Goal: Book appointment/travel/reservation

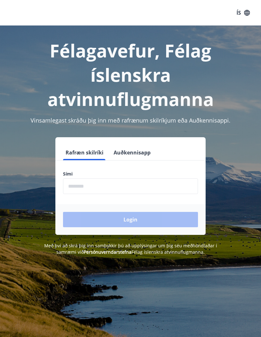
click at [135, 193] on input "phone" at bounding box center [130, 186] width 135 height 16
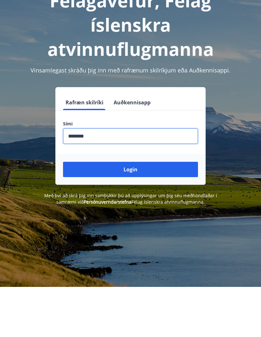
type input "********"
click at [167, 212] on button "Login" at bounding box center [130, 219] width 135 height 15
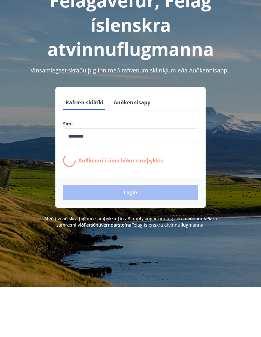
scroll to position [50, 0]
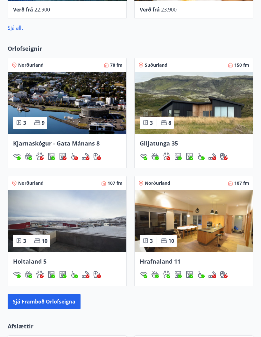
scroll to position [372, 0]
click at [215, 99] on img at bounding box center [194, 103] width 119 height 62
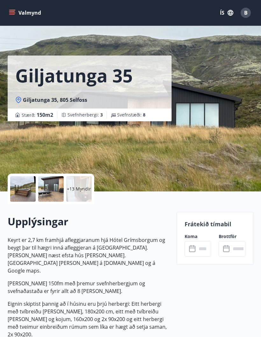
click at [87, 191] on p "+13 Myndir" at bounding box center [79, 189] width 24 height 6
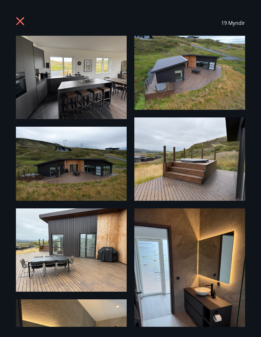
click at [22, 21] on icon at bounding box center [21, 22] width 10 height 10
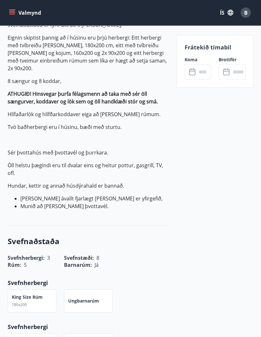
scroll to position [267, 0]
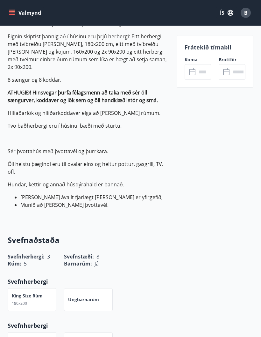
click at [203, 71] on input "text" at bounding box center [204, 72] width 15 height 16
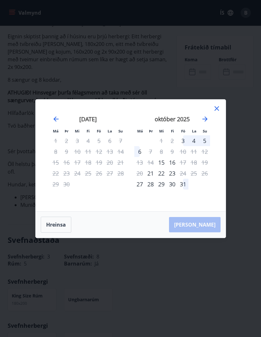
click at [241, 116] on div "Má Þr Mi Fi Fö La Su Má Þr Mi Fi Fö La Su [DATE] 1 2 3 4 5 6 7 8 9 10 11 12 13 …" at bounding box center [130, 168] width 261 height 337
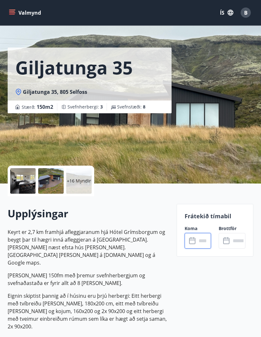
scroll to position [0, 0]
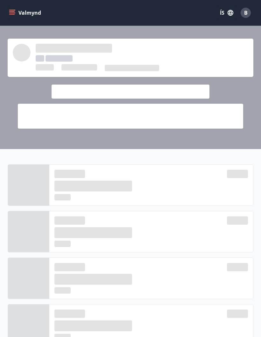
scroll to position [397, 0]
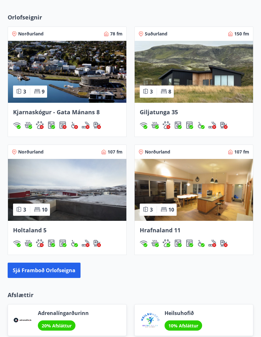
click at [58, 276] on button "Sjá framboð orlofseigna" at bounding box center [44, 269] width 73 height 15
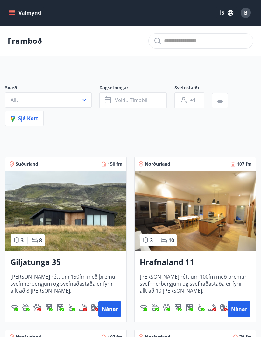
click at [139, 106] on button "Veldu tímabil" at bounding box center [133, 100] width 68 height 16
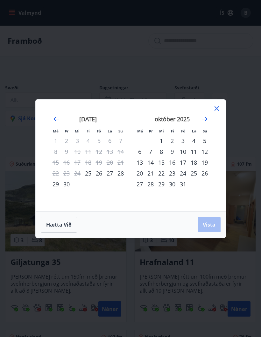
click at [166, 150] on div "8" at bounding box center [161, 151] width 11 height 11
click at [178, 151] on div "10" at bounding box center [183, 151] width 11 height 11
click at [210, 147] on div "12" at bounding box center [205, 151] width 11 height 11
click at [161, 151] on div "8" at bounding box center [161, 151] width 11 height 11
click at [208, 152] on div "12" at bounding box center [205, 151] width 11 height 11
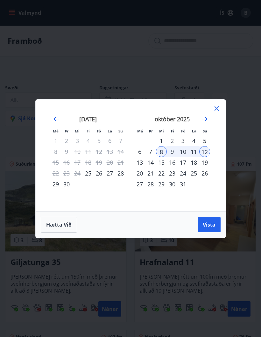
click at [213, 225] on span "Vista" at bounding box center [209, 224] width 13 height 7
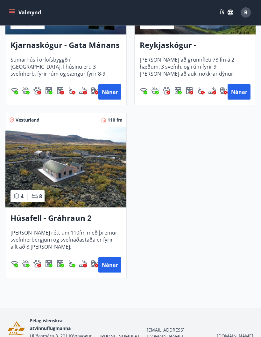
scroll to position [429, 0]
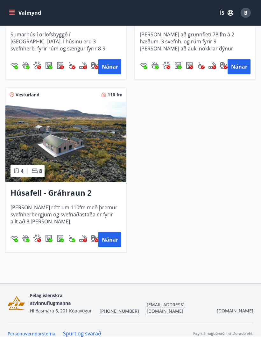
click at [114, 240] on button "Nánar" at bounding box center [110, 239] width 23 height 15
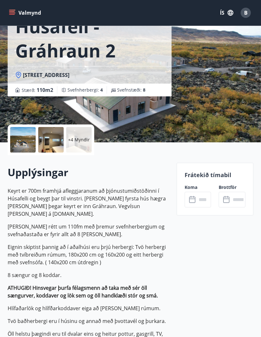
scroll to position [49, 0]
click at [202, 202] on input "text" at bounding box center [204, 200] width 15 height 16
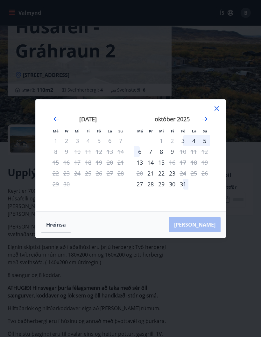
click at [219, 110] on icon at bounding box center [217, 109] width 8 height 8
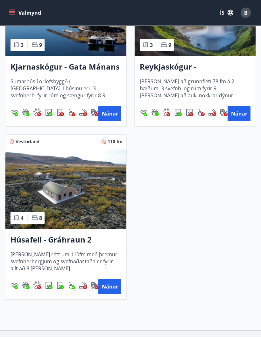
scroll to position [403, 0]
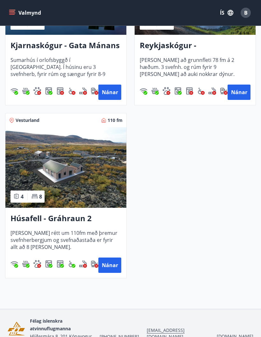
click at [110, 267] on button "Nánar" at bounding box center [110, 264] width 23 height 15
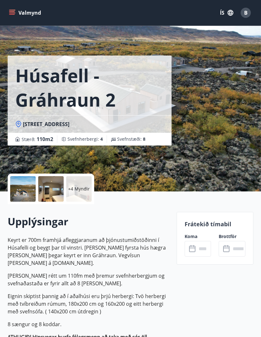
click at [204, 249] on input "text" at bounding box center [204, 249] width 15 height 16
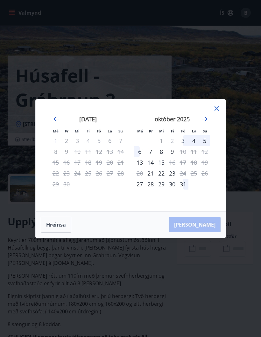
click at [220, 112] on icon at bounding box center [217, 109] width 8 height 8
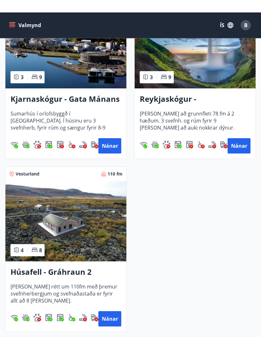
scroll to position [350, 0]
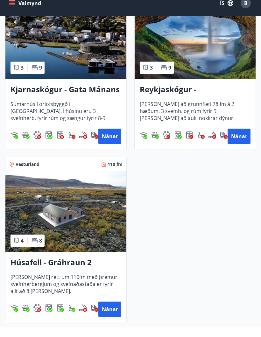
click at [220, 55] on img at bounding box center [195, 48] width 121 height 80
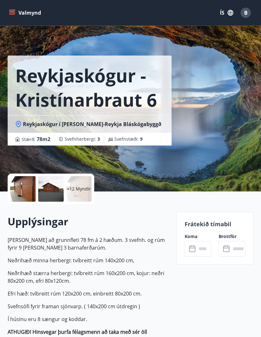
click at [195, 244] on div "​ ​" at bounding box center [198, 249] width 27 height 16
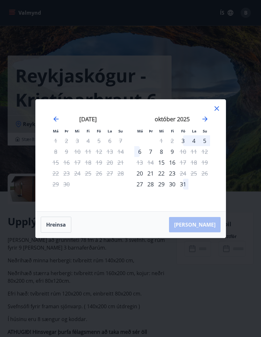
click at [218, 131] on div "[DATE] 1 2 3 4 5 6 7 8 9 10 11 12 13 14 15 16 17 18 19 20 21 22 23 24 25 26 27 …" at bounding box center [215, 159] width 338 height 105
click at [218, 132] on div "[DATE] 1 2 3 4 5 6 7 8 9 10 11 12 13 14 15 16 17 18 19 20 21 22 23 24 25 26 27 …" at bounding box center [215, 159] width 338 height 105
click at [217, 134] on div "[DATE] 1 2 3 4 5 6 7 8 9 10 11 12 13 14 15 16 17 18 19 20 21 22 23 24 25 26 27 …" at bounding box center [215, 159] width 338 height 105
click at [218, 135] on div "Má Þr Mi Fi Fö La Su Má Þr Mi Fi Fö La Su [DATE] 1 2 3 4 5 6 7 8 9 10 11 12 13 …" at bounding box center [131, 155] width 190 height 112
click at [222, 134] on div "Má Þr Mi Fi Fö La Su Má Þr Mi Fi Fö La Su [DATE] 1 2 3 4 5 6 7 8 9 10 11 12 13 …" at bounding box center [131, 155] width 190 height 112
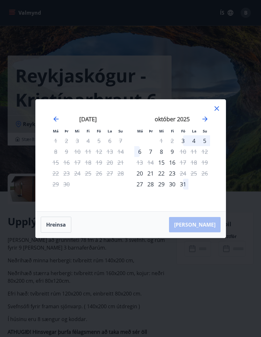
click at [216, 79] on div "Má Þr Mi Fi Fö La Su Má Þr Mi Fi Fö La Su [DATE] 1 2 3 4 5 6 7 8 9 10 11 12 13 …" at bounding box center [130, 168] width 261 height 337
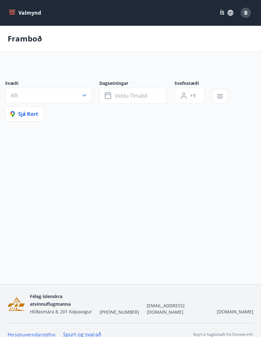
scroll to position [26, 0]
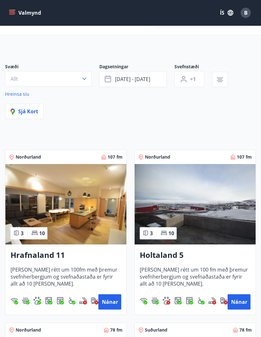
click at [108, 299] on button "Nánar" at bounding box center [110, 301] width 23 height 15
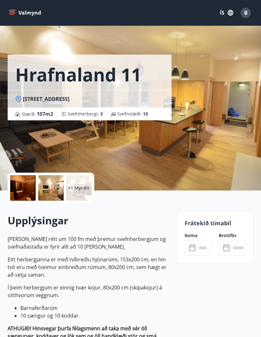
scroll to position [8, 0]
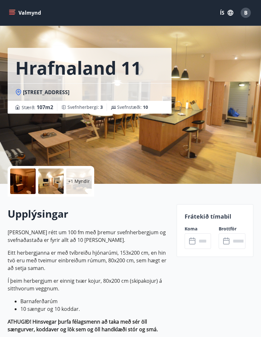
click at [198, 239] on input "text" at bounding box center [204, 241] width 15 height 16
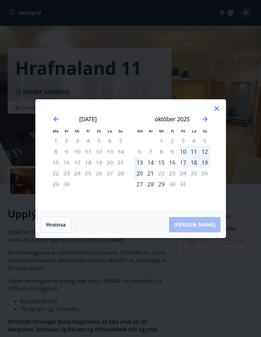
click at [221, 107] on icon at bounding box center [217, 109] width 8 height 8
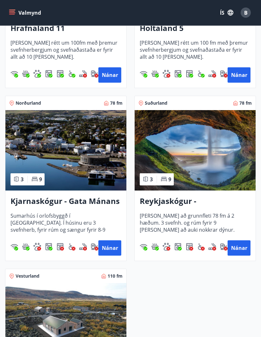
scroll to position [254, 0]
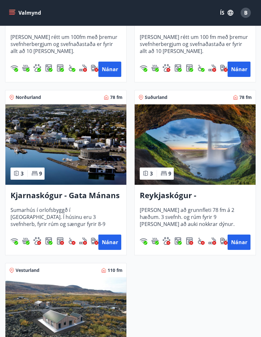
click at [111, 242] on button "Nánar" at bounding box center [110, 241] width 23 height 15
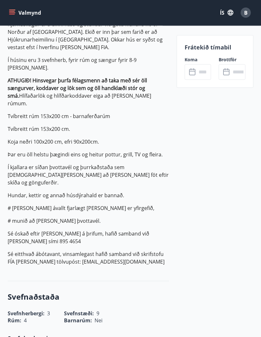
scroll to position [216, 0]
click at [198, 69] on input "text" at bounding box center [204, 72] width 15 height 16
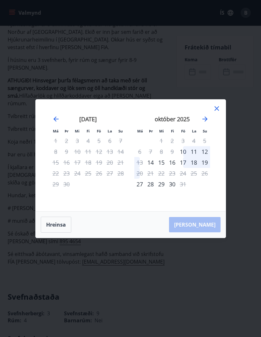
click at [220, 107] on icon at bounding box center [217, 109] width 8 height 8
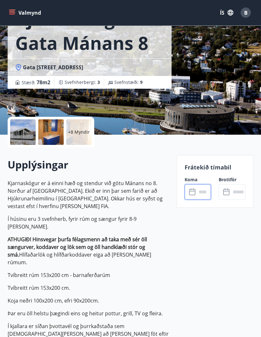
scroll to position [0, 0]
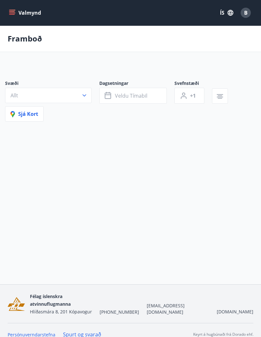
scroll to position [26, 0]
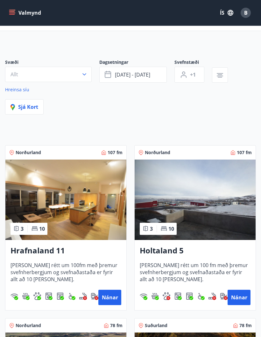
click at [20, 12] on button "Valmynd" at bounding box center [26, 12] width 36 height 11
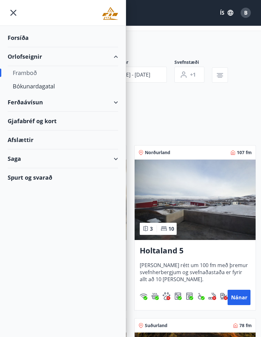
click at [49, 84] on div "Bókunardagatal" at bounding box center [63, 85] width 100 height 13
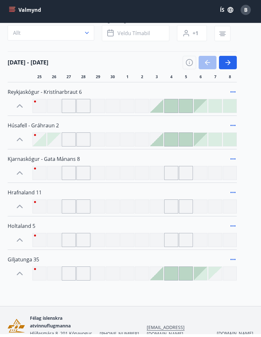
scroll to position [74, 0]
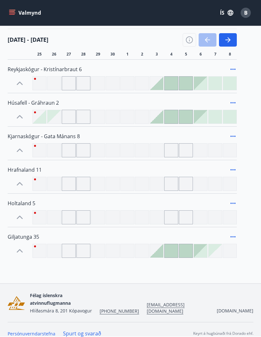
click at [232, 43] on icon "button" at bounding box center [229, 40] width 8 height 8
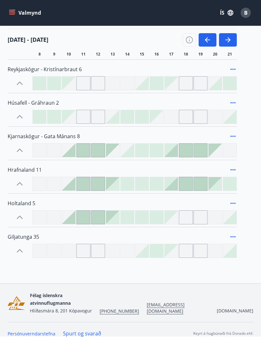
click at [231, 42] on icon "button" at bounding box center [229, 40] width 8 height 8
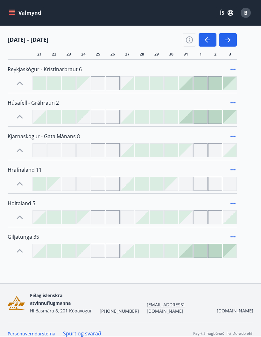
click at [205, 39] on icon "button" at bounding box center [208, 40] width 8 height 8
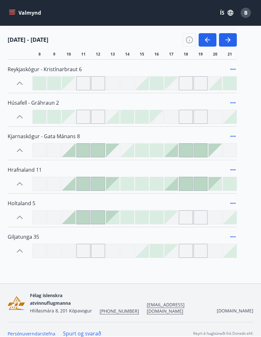
click at [209, 41] on icon "button" at bounding box center [208, 40] width 8 height 8
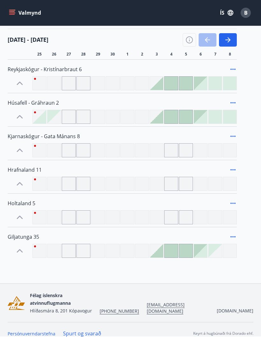
click at [232, 42] on icon "button" at bounding box center [229, 40] width 8 height 8
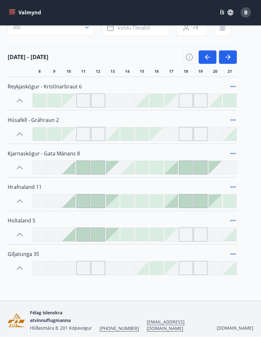
scroll to position [49, 0]
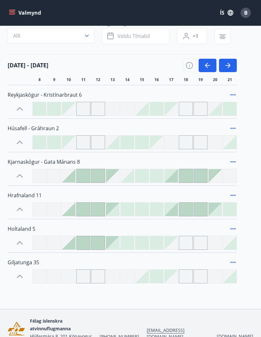
click at [133, 210] on div at bounding box center [127, 209] width 13 height 13
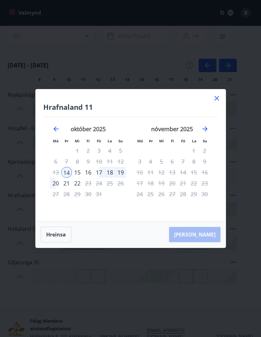
click at [209, 133] on icon "Move forward to switch to the next month." at bounding box center [206, 129] width 8 height 8
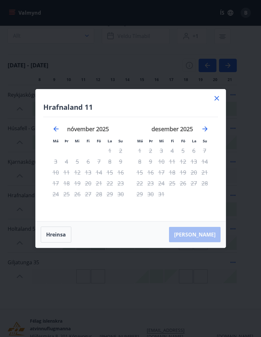
click at [208, 133] on icon "Move forward to switch to the next month." at bounding box center [206, 129] width 8 height 8
click at [212, 140] on div "[DATE] 1 2 3 4 5 6 7 8 9 10 11 12 13 14 15 16 17 18 19 20 21 22 23 24 25 26 27 …" at bounding box center [172, 169] width 84 height 105
click at [208, 133] on icon "Move forward to switch to the next month." at bounding box center [206, 129] width 8 height 8
click at [209, 133] on icon "Move forward to switch to the next month." at bounding box center [206, 129] width 8 height 8
click at [213, 142] on div "[DATE] 1 2 3 4 5 6 7 8 9 10 11 12 13 14 15 16 17 18 19 20 21 22 23 24 25 26 27 …" at bounding box center [172, 169] width 84 height 105
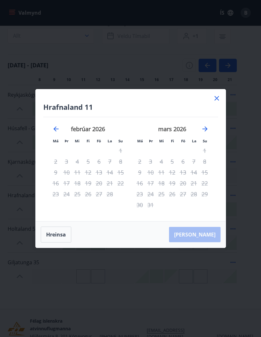
click at [219, 102] on icon at bounding box center [217, 98] width 8 height 8
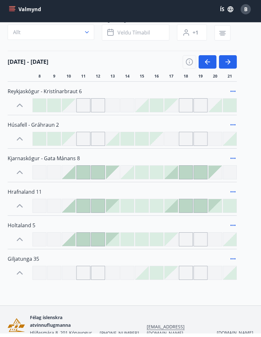
scroll to position [74, 0]
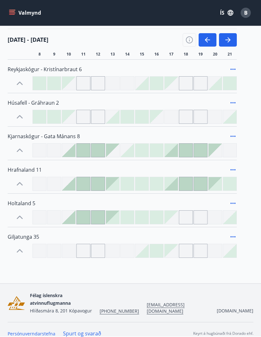
click at [146, 150] on div at bounding box center [142, 150] width 13 height 13
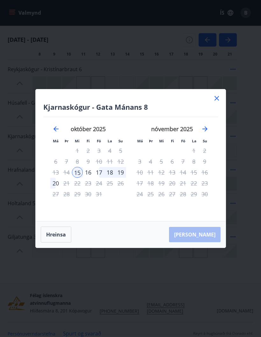
click at [125, 170] on div "19" at bounding box center [120, 172] width 11 height 11
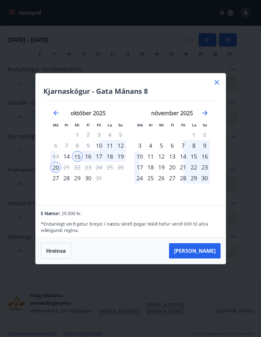
click at [217, 85] on icon at bounding box center [217, 82] width 8 height 8
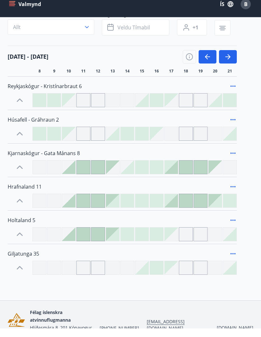
scroll to position [0, 0]
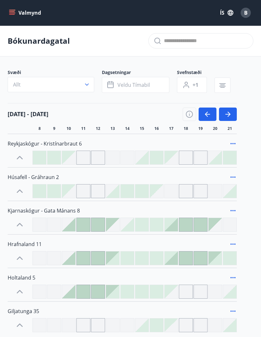
click at [232, 114] on button "button" at bounding box center [228, 113] width 18 height 13
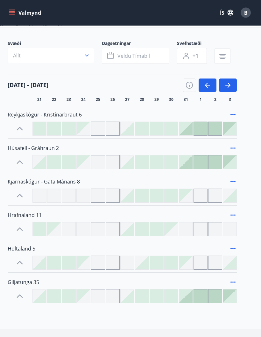
scroll to position [29, 0]
click at [202, 89] on button "button" at bounding box center [208, 84] width 18 height 13
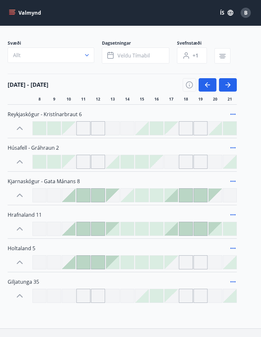
click at [114, 164] on div at bounding box center [112, 161] width 13 height 13
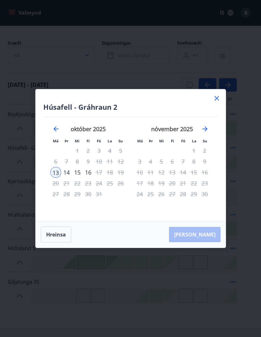
click at [60, 133] on icon "Move backward to switch to the previous month." at bounding box center [56, 129] width 8 height 8
click at [205, 133] on icon "Move forward to switch to the next month." at bounding box center [206, 129] width 8 height 8
click at [220, 102] on icon at bounding box center [217, 98] width 8 height 8
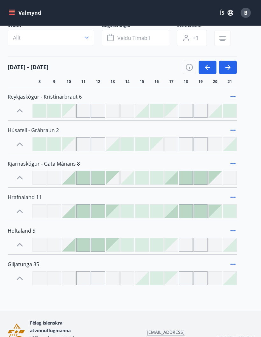
scroll to position [49, 0]
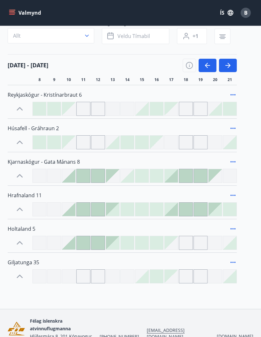
click at [208, 66] on icon "button" at bounding box center [207, 65] width 5 height 1
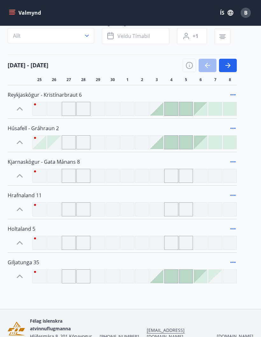
click at [232, 69] on button "button" at bounding box center [228, 65] width 18 height 13
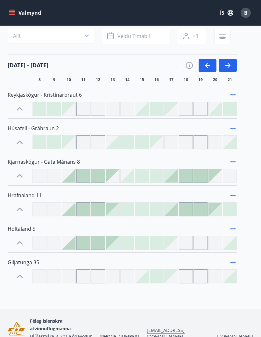
scroll to position [74, 0]
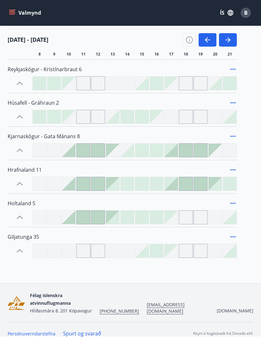
click at [211, 43] on icon "button" at bounding box center [208, 40] width 8 height 8
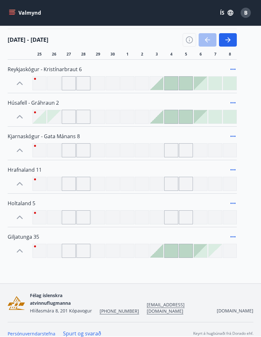
click at [158, 119] on div at bounding box center [156, 116] width 13 height 13
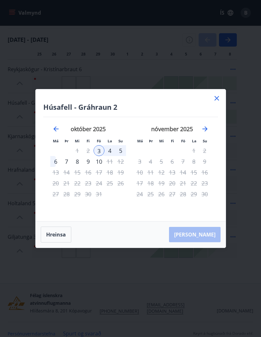
click at [58, 129] on icon "Move backward to switch to the previous month." at bounding box center [56, 128] width 5 height 5
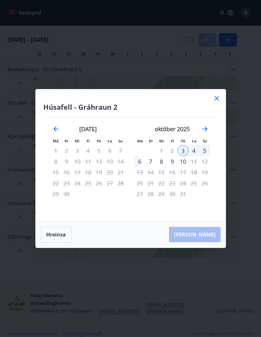
click at [142, 162] on div "6" at bounding box center [140, 161] width 11 height 11
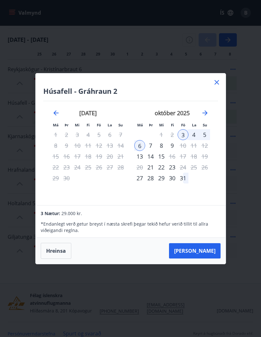
click at [220, 85] on icon at bounding box center [217, 82] width 8 height 8
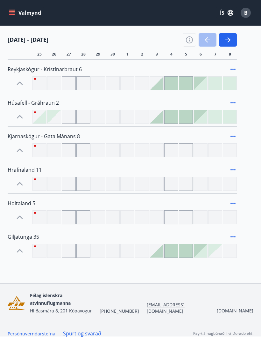
click at [158, 120] on div at bounding box center [156, 116] width 13 height 13
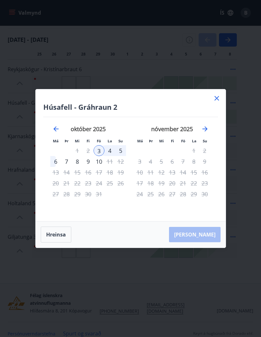
click at [65, 164] on div "7" at bounding box center [66, 161] width 11 height 11
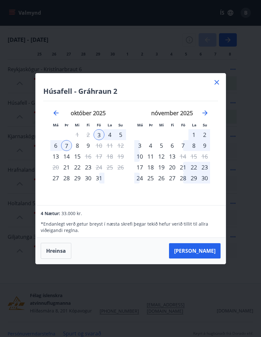
click at [69, 148] on div "7" at bounding box center [66, 145] width 11 height 11
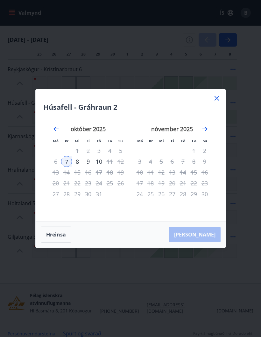
click at [102, 162] on div "10" at bounding box center [99, 161] width 11 height 11
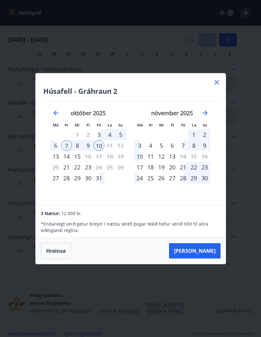
click at [61, 149] on div "6" at bounding box center [55, 145] width 11 height 11
click at [209, 252] on button "[PERSON_NAME]" at bounding box center [195, 250] width 52 height 15
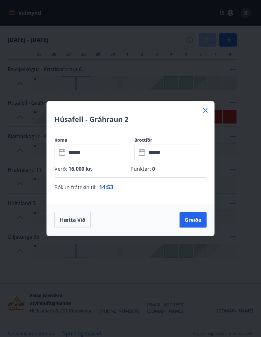
click at [212, 109] on div "Húsafell - Gráhraun 2" at bounding box center [131, 115] width 168 height 28
click at [83, 223] on button "Hætta við" at bounding box center [73, 220] width 36 height 16
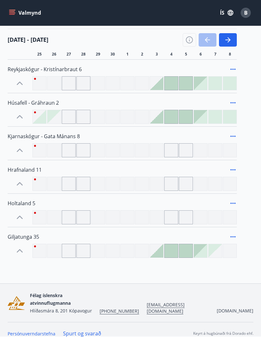
click at [232, 43] on icon "button" at bounding box center [229, 40] width 8 height 8
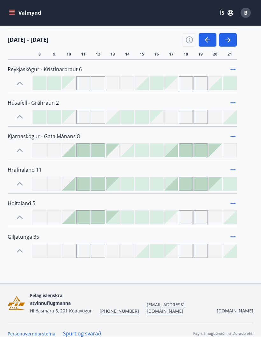
click at [206, 40] on icon "button" at bounding box center [206, 39] width 3 height 5
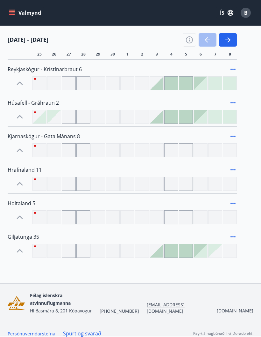
click at [232, 43] on icon "button" at bounding box center [229, 40] width 8 height 8
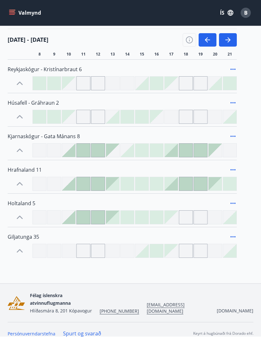
click at [210, 42] on icon "button" at bounding box center [208, 40] width 8 height 8
